Goal: Information Seeking & Learning: Check status

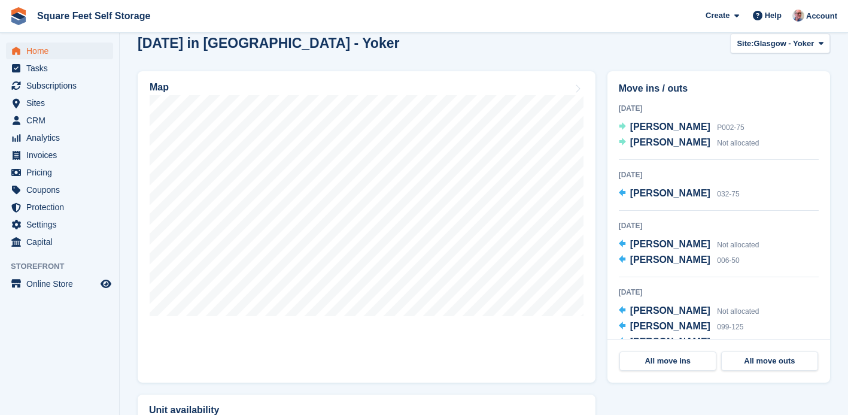
scroll to position [332, 0]
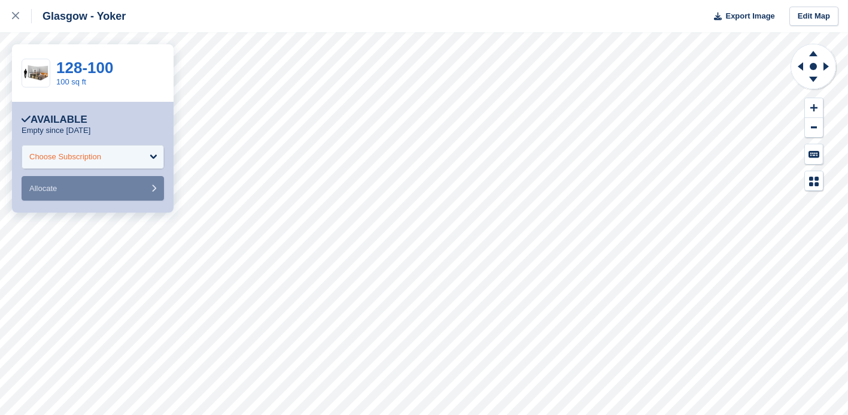
click at [153, 154] on div "Choose Subscription" at bounding box center [93, 157] width 142 height 24
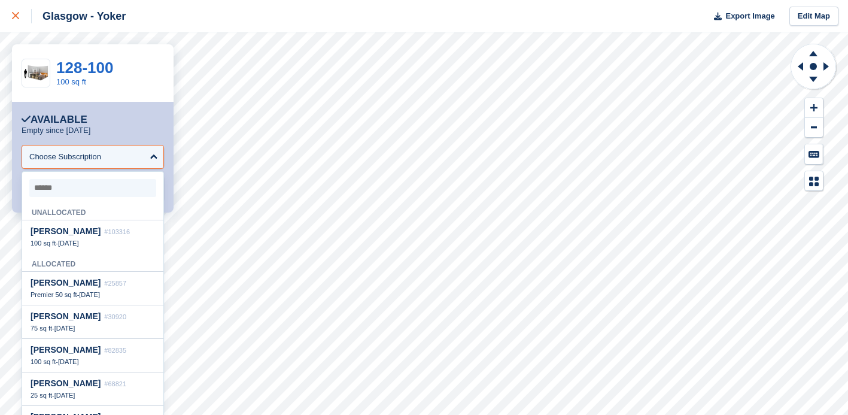
click at [15, 17] on icon at bounding box center [15, 15] width 7 height 7
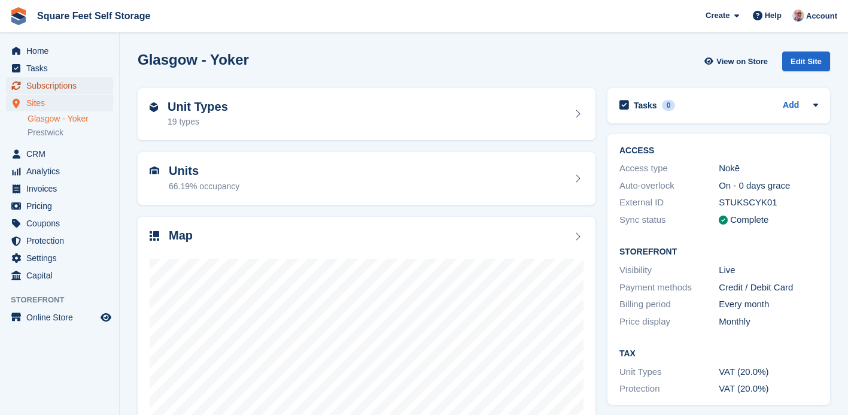
click at [48, 86] on span "Subscriptions" at bounding box center [62, 85] width 72 height 17
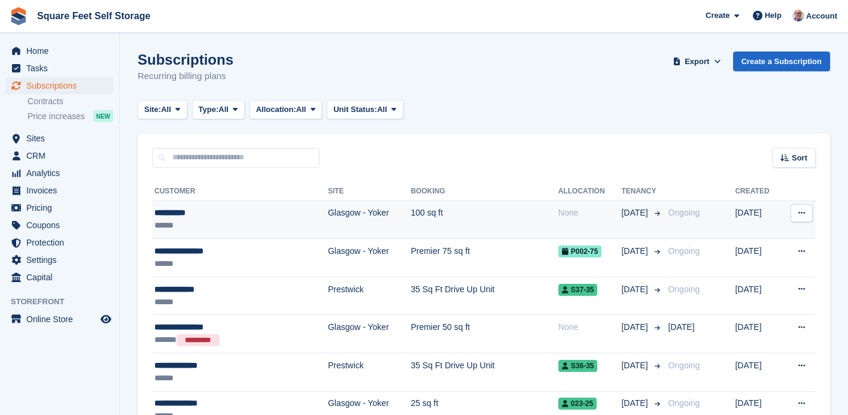
click at [211, 216] on div "**********" at bounding box center [217, 213] width 127 height 13
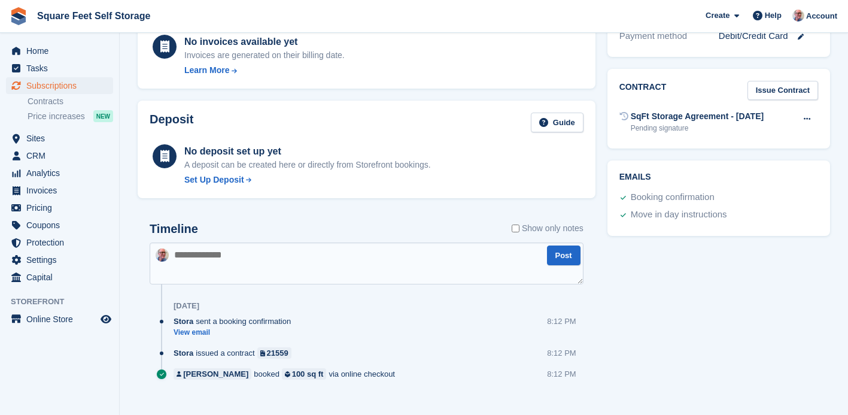
scroll to position [404, 0]
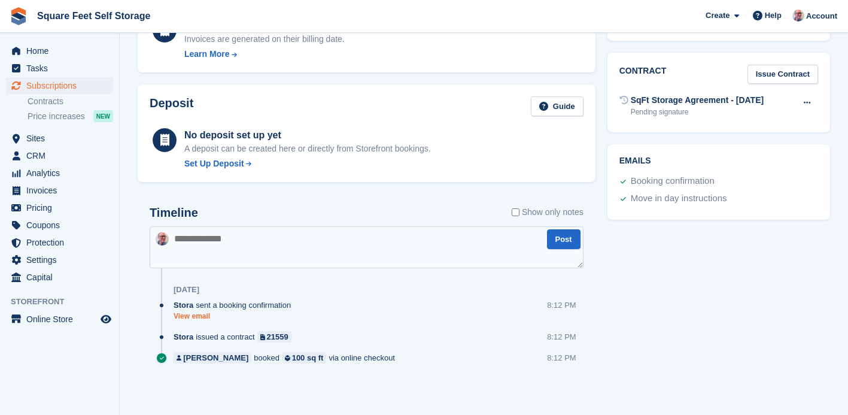
click at [205, 320] on link "View email" at bounding box center [235, 316] width 123 height 10
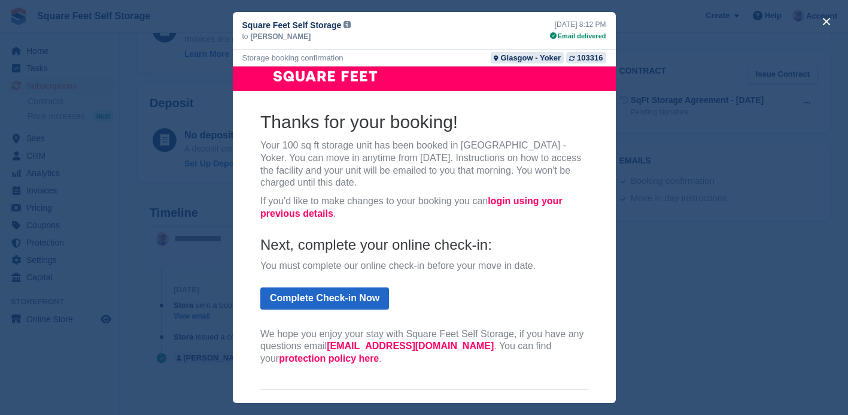
scroll to position [0, 0]
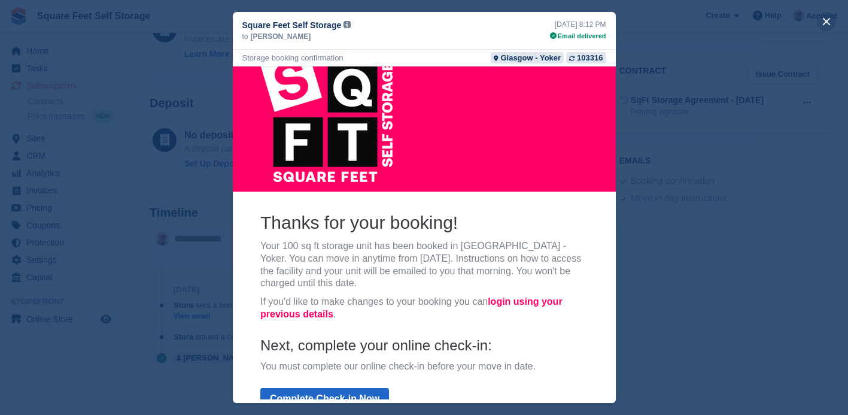
click at [826, 20] on button "close" at bounding box center [826, 21] width 19 height 19
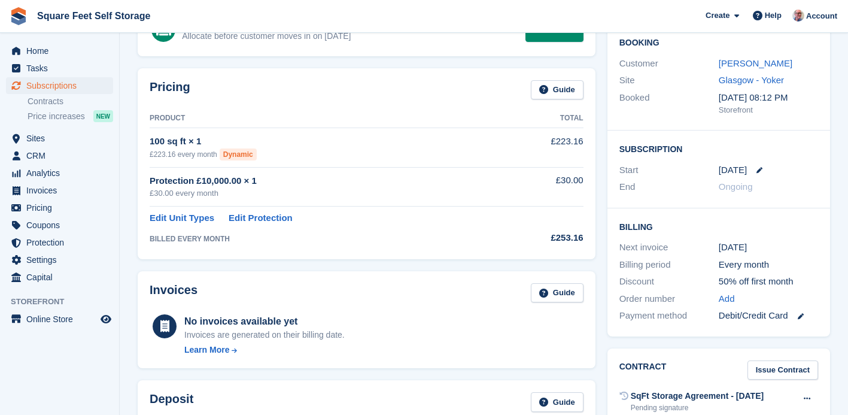
scroll to position [19, 0]
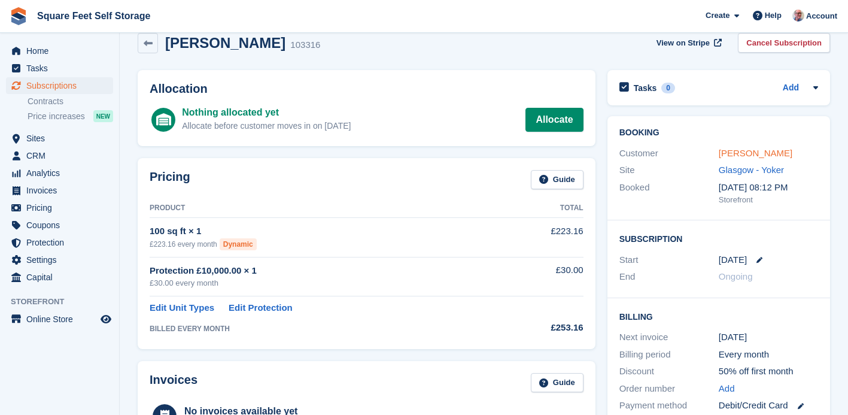
click at [728, 157] on link "[PERSON_NAME]" at bounding box center [756, 153] width 74 height 10
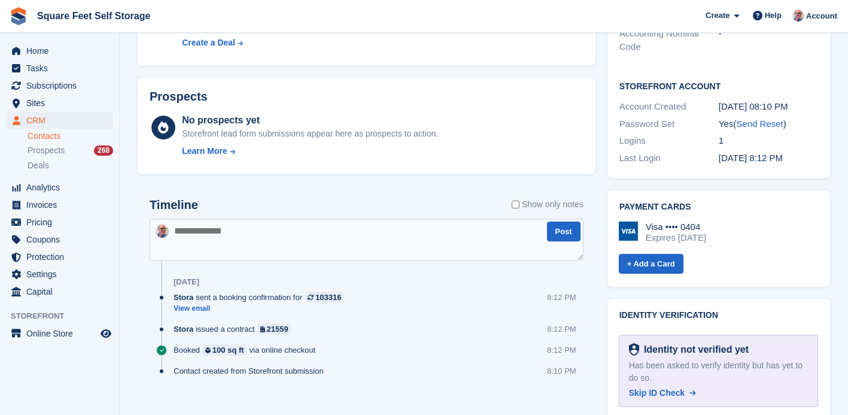
scroll to position [405, 0]
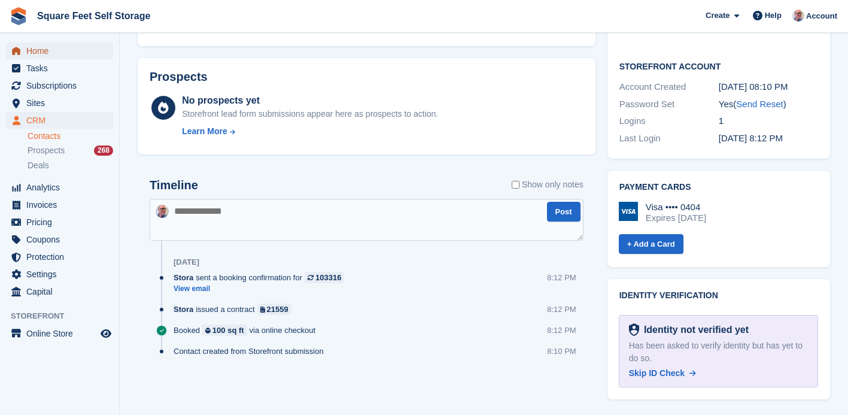
click at [61, 51] on span "Home" at bounding box center [62, 51] width 72 height 17
